Goal: Transaction & Acquisition: Purchase product/service

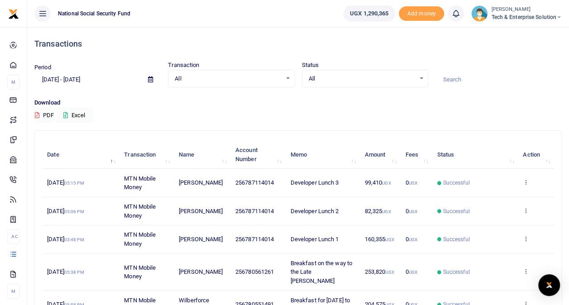
click at [193, 109] on div "Download PDF Excel" at bounding box center [297, 110] width 527 height 25
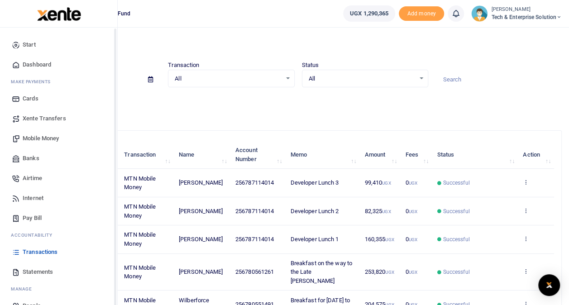
click at [27, 43] on span "Start" at bounding box center [29, 44] width 13 height 9
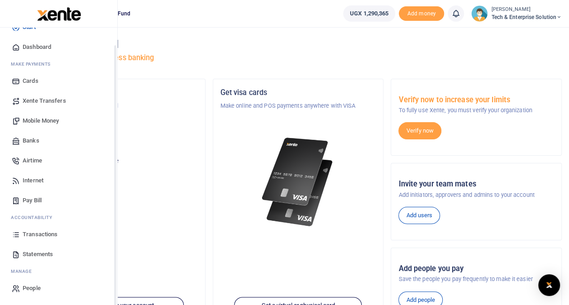
scroll to position [136, 0]
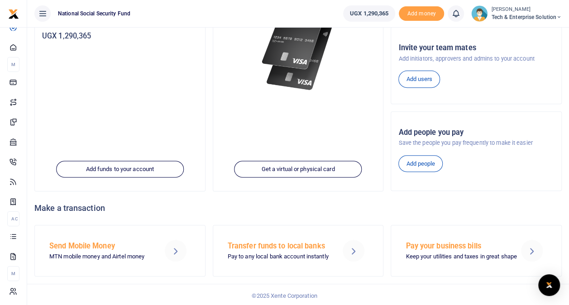
click at [89, 242] on h5 "Send Mobile Money" at bounding box center [101, 246] width 104 height 9
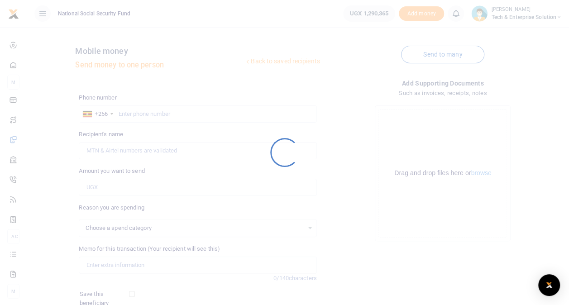
select select
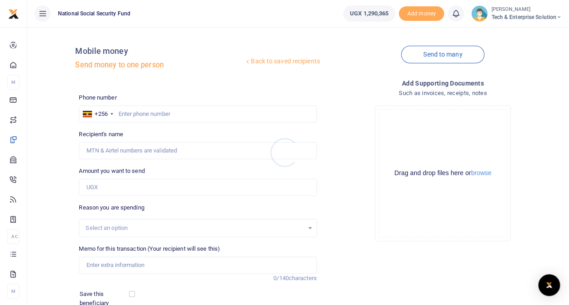
drag, startPoint x: 141, startPoint y: 118, endPoint x: 142, endPoint y: 113, distance: 4.6
click at [141, 115] on div at bounding box center [284, 152] width 569 height 305
click at [147, 110] on input "text" at bounding box center [198, 113] width 238 height 17
type input "780551491"
type input "Wilberforce Mutungi"
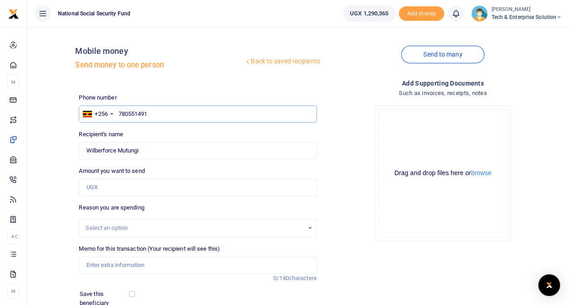
type input "780551491"
click at [124, 187] on input "Amount you want to send" at bounding box center [198, 187] width 238 height 17
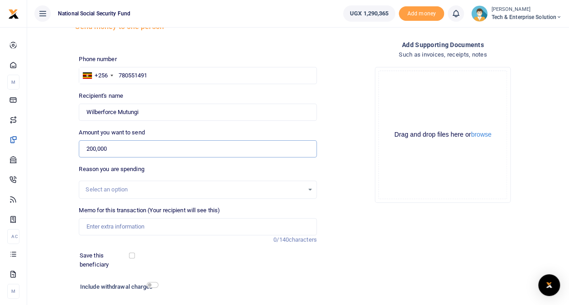
scroll to position [91, 0]
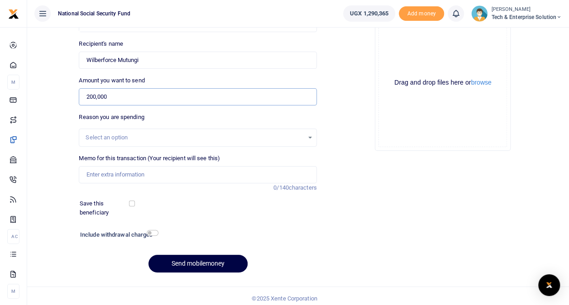
type input "200,000"
click at [181, 139] on div "Select an option" at bounding box center [195, 137] width 218 height 9
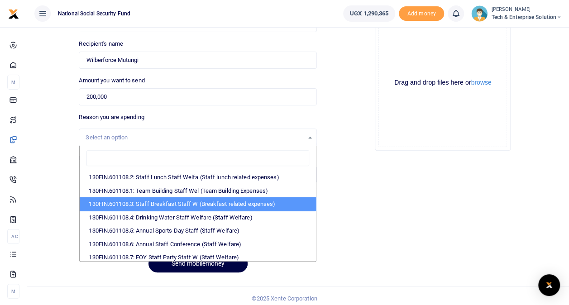
click at [169, 199] on li "130FIN.601108.3: Staff Breakfast Staff W (Breakfast related expenses)" at bounding box center [198, 204] width 236 height 14
select select "109"
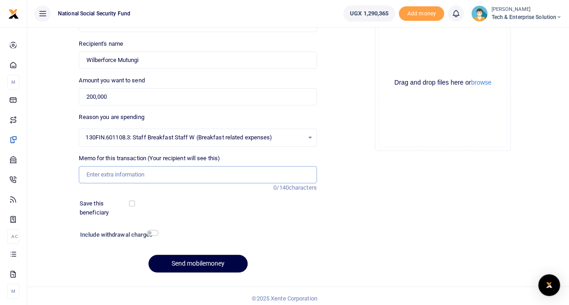
click at [157, 176] on input "Memo for this transaction (Your recipient will see this)" at bounding box center [198, 174] width 238 height 17
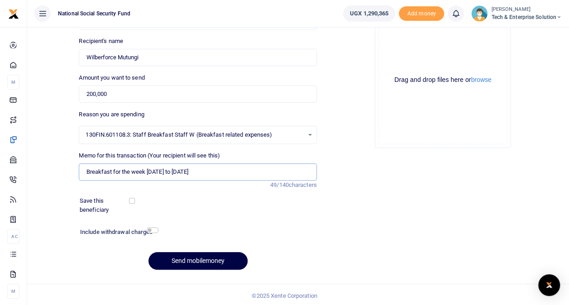
scroll to position [95, 0]
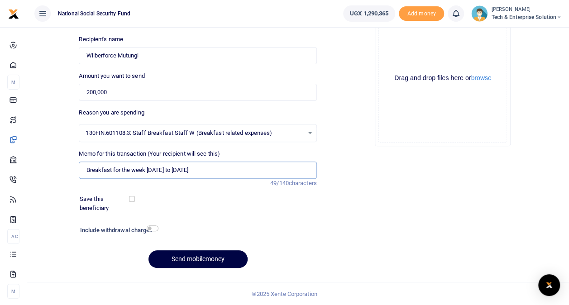
type input "Breakfast for the week 4th to 10th September 2025"
click at [149, 229] on input "checkbox" at bounding box center [153, 228] width 12 height 6
checkbox input "true"
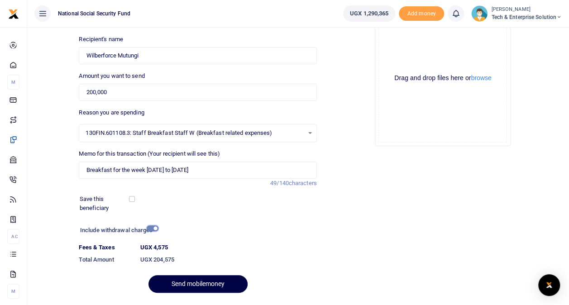
scroll to position [0, 0]
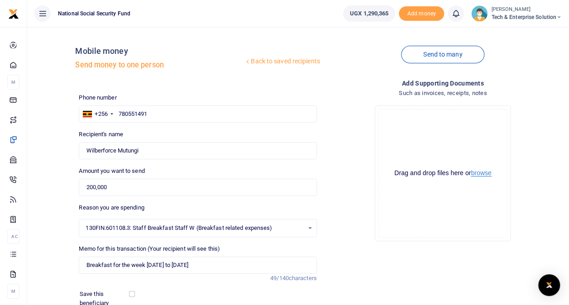
click at [487, 171] on button "browse" at bounding box center [481, 173] width 20 height 7
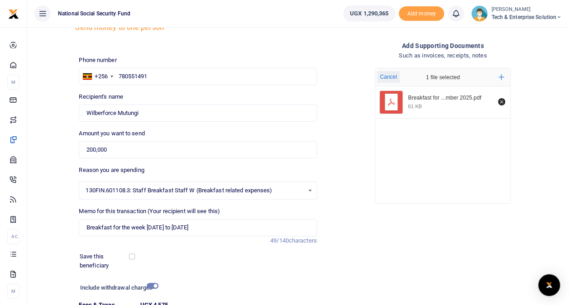
scroll to position [120, 0]
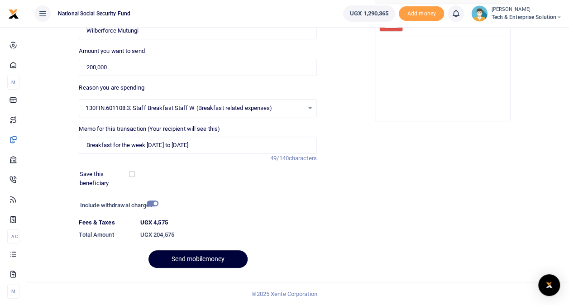
click at [213, 254] on button "Send mobilemoney" at bounding box center [197, 259] width 99 height 18
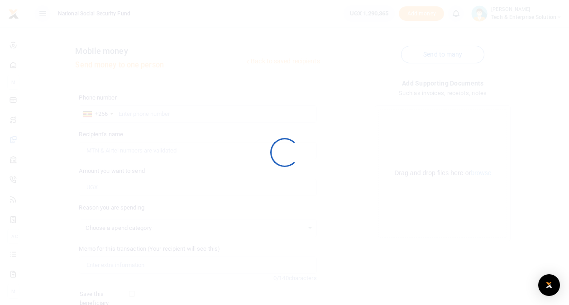
scroll to position [95, 0]
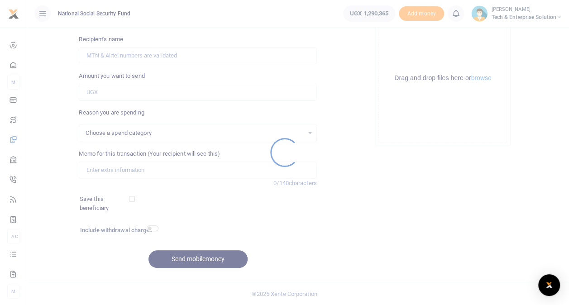
select select
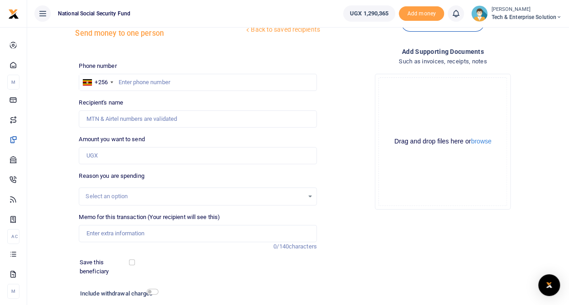
scroll to position [45, 0]
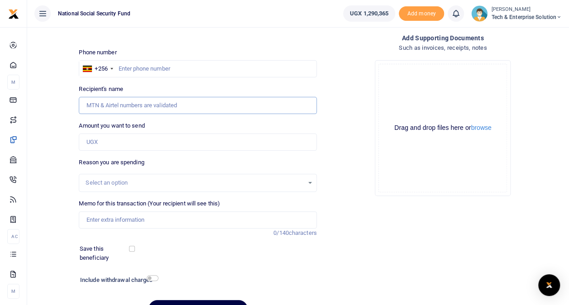
click at [177, 100] on input "Recipient's name" at bounding box center [198, 105] width 238 height 17
type input "780551491"
drag, startPoint x: 129, startPoint y: 103, endPoint x: 41, endPoint y: 97, distance: 88.4
click at [41, 97] on div "Back to saved recipients Mobile money Send money to one person Send to many Pho…" at bounding box center [298, 157] width 535 height 336
click at [176, 69] on input "text" at bounding box center [198, 68] width 238 height 17
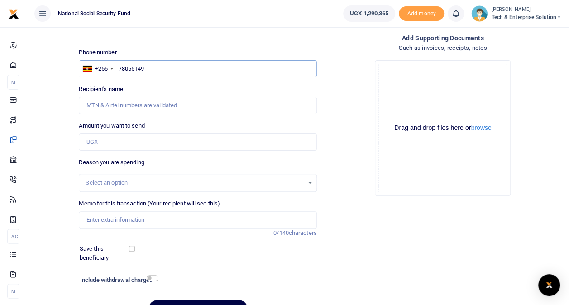
type input "780551491"
type input "Wilberforce Mutungi"
type input "780551491"
click at [117, 140] on input "Amount you want to send" at bounding box center [198, 142] width 238 height 17
type input "200,000"
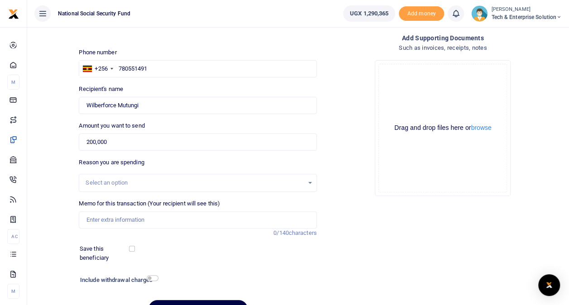
click at [251, 181] on div "Select an option" at bounding box center [195, 182] width 218 height 9
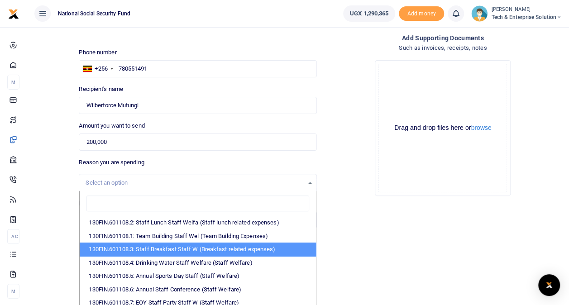
click at [222, 248] on li "130FIN.601108.3: Staff Breakfast Staff W (Breakfast related expenses)" at bounding box center [198, 250] width 236 height 14
select select "109"
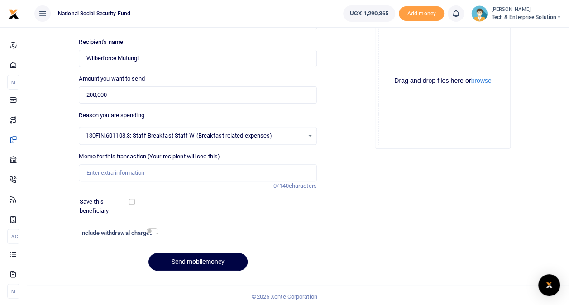
scroll to position [95, 0]
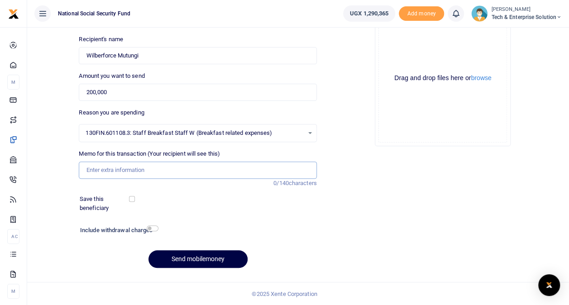
click at [148, 167] on input "Memo for this transaction (Your recipient will see this)" at bounding box center [198, 170] width 238 height 17
type input "Breakfast for the week 11th to 17th September 2025"
click at [150, 230] on input "checkbox" at bounding box center [153, 228] width 12 height 6
checkbox input "true"
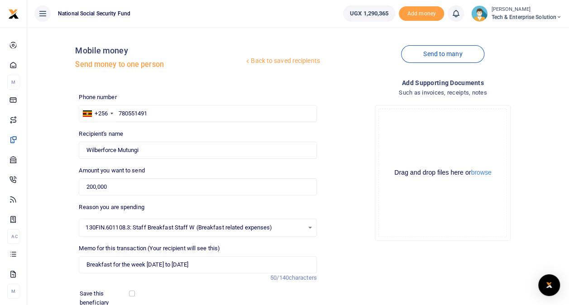
scroll to position [0, 0]
click at [483, 173] on button "browse" at bounding box center [481, 173] width 20 height 7
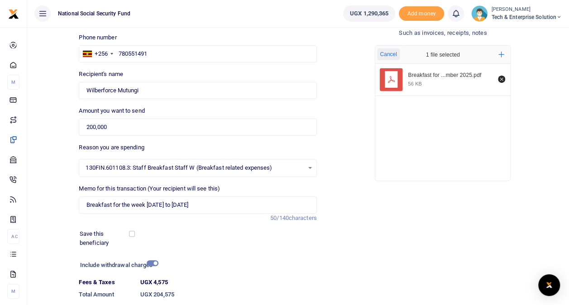
scroll to position [120, 0]
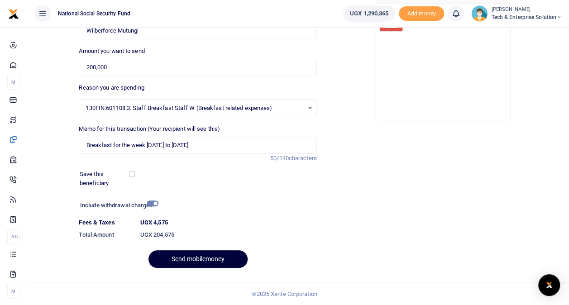
click at [219, 261] on button "Send mobilemoney" at bounding box center [197, 259] width 99 height 18
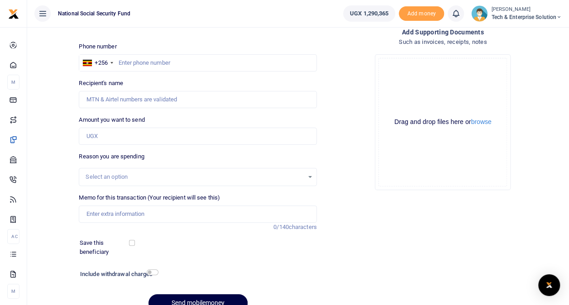
scroll to position [5, 0]
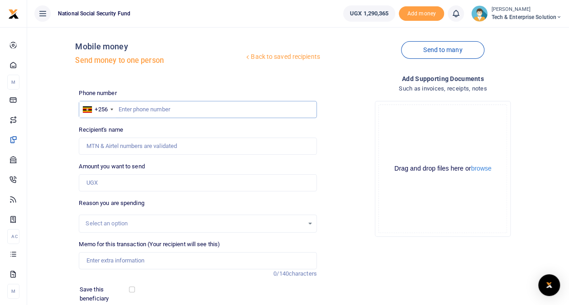
click at [154, 102] on input "text" at bounding box center [198, 109] width 238 height 17
type input "784772763"
type input "Doreen Oliva Awor"
type input "784772763"
click at [102, 185] on input "Amount you want to send" at bounding box center [198, 182] width 238 height 17
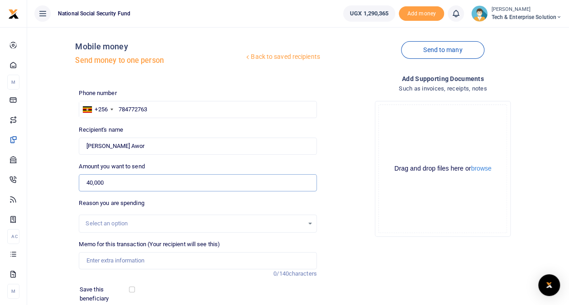
type input "40,000"
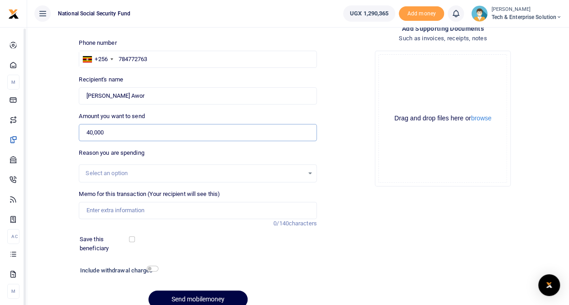
scroll to position [95, 0]
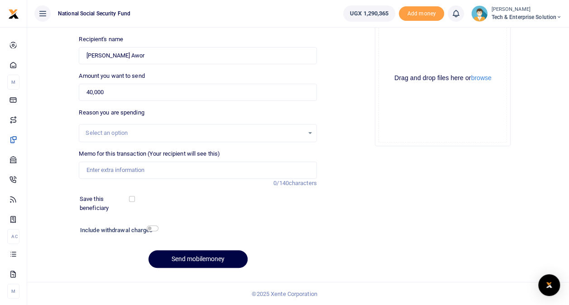
click at [97, 132] on div "Select an option" at bounding box center [195, 133] width 218 height 9
drag, startPoint x: 88, startPoint y: 153, endPoint x: 291, endPoint y: 164, distance: 202.6
click at [291, 164] on div "Cleaning the Server Room for the months of August and September 2025" at bounding box center [198, 153] width 236 height 25
type input "Cleaning the Server Room for the months of August and September 2025"
drag, startPoint x: 227, startPoint y: 144, endPoint x: 224, endPoint y: 149, distance: 5.5
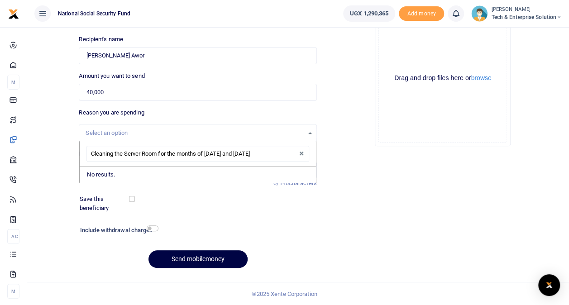
drag, startPoint x: 224, startPoint y: 149, endPoint x: 277, endPoint y: 157, distance: 53.0
click at [283, 153] on input "Cleaning the Server Room for the months of August and September 2025" at bounding box center [197, 154] width 222 height 16
click at [421, 143] on div "Drop your files here Drag and drop files here or browse Powered by Uppy" at bounding box center [442, 78] width 135 height 135
click at [102, 134] on div "Select an option" at bounding box center [195, 133] width 218 height 9
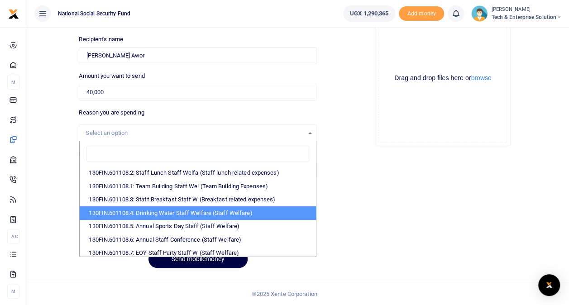
drag, startPoint x: 378, startPoint y: 158, endPoint x: 304, endPoint y: 166, distance: 74.7
click at [378, 158] on div "Add supporting Documents Such as invoices, receipts, notes Drop your files here…" at bounding box center [442, 129] width 245 height 292
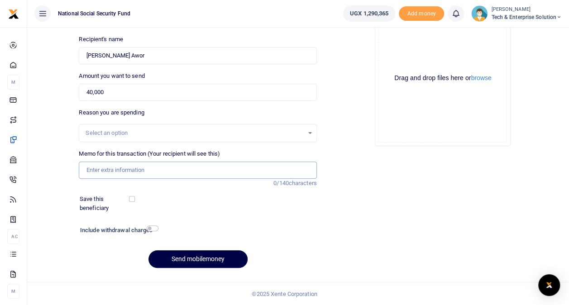
click at [110, 171] on input "Memo for this transaction (Your recipient will see this)" at bounding box center [198, 170] width 238 height 17
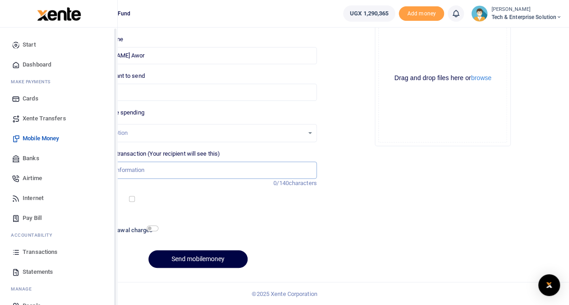
paste input "Cleaning the Server Room for the months of August and September 2025"
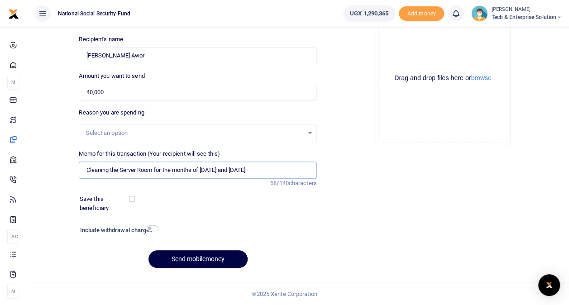
click at [86, 169] on input "Cleaning the Server Room for the months of August and September 2025" at bounding box center [198, 170] width 238 height 17
type input "Cleaning the Server Room for the months of August and September 2025"
click at [152, 229] on input "checkbox" at bounding box center [153, 228] width 12 height 6
checkbox input "true"
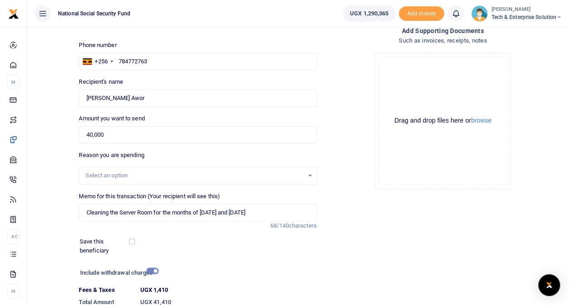
scroll to position [120, 0]
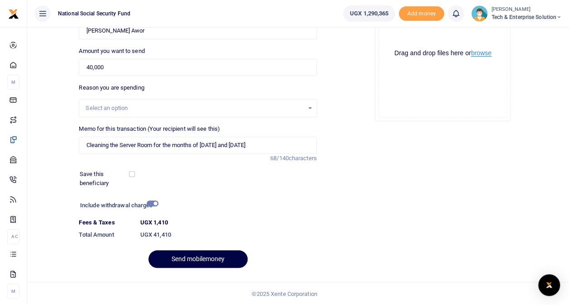
click at [483, 55] on button "browse" at bounding box center [481, 53] width 20 height 7
click at [199, 256] on button "Send mobilemoney" at bounding box center [197, 259] width 99 height 18
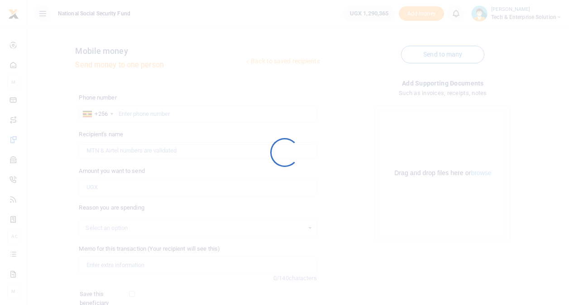
scroll to position [95, 0]
